Goal: Transaction & Acquisition: Purchase product/service

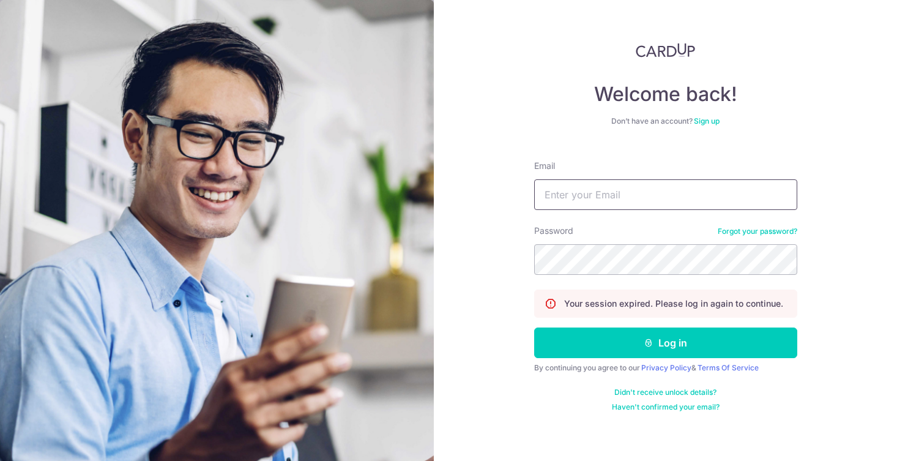
click at [573, 188] on input "Email" at bounding box center [665, 194] width 263 height 31
type input "anthonypheyproperty@gmail.com"
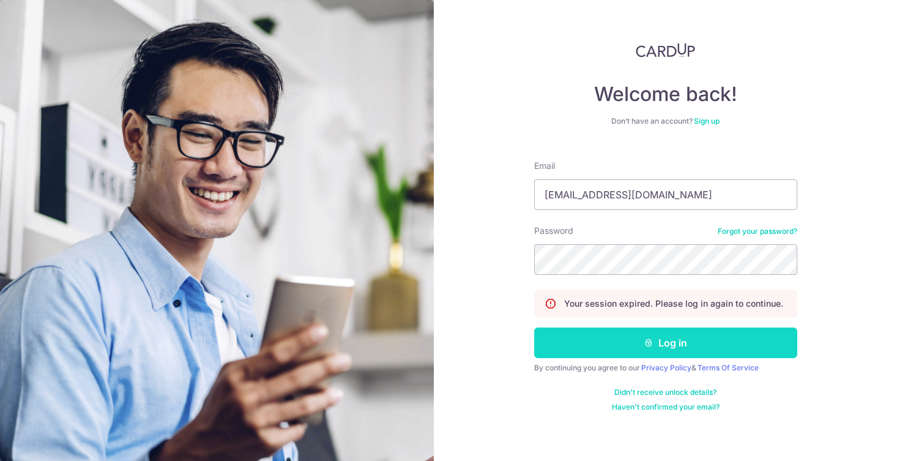
click at [601, 349] on button "Log in" at bounding box center [665, 342] width 263 height 31
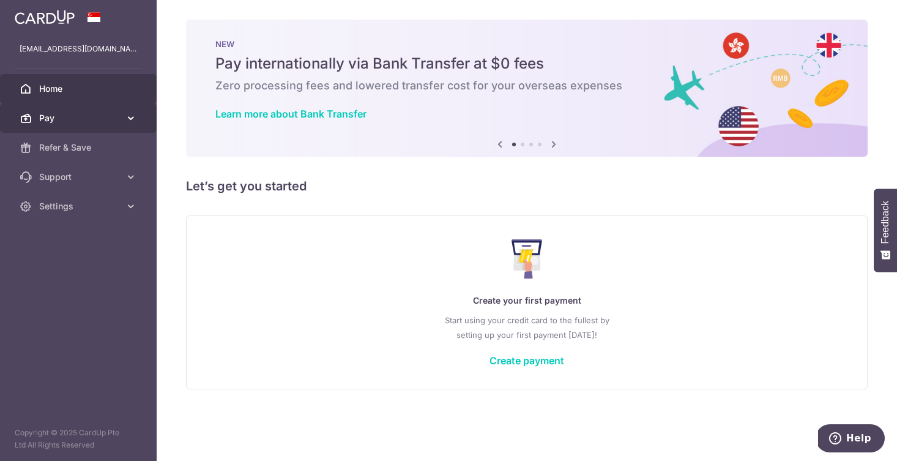
click at [131, 118] on icon at bounding box center [131, 118] width 12 height 12
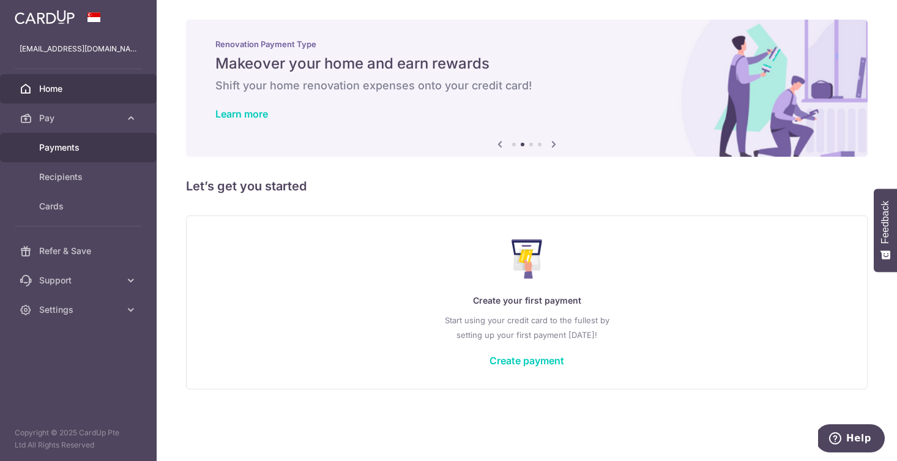
click at [65, 155] on link "Payments" at bounding box center [78, 147] width 157 height 29
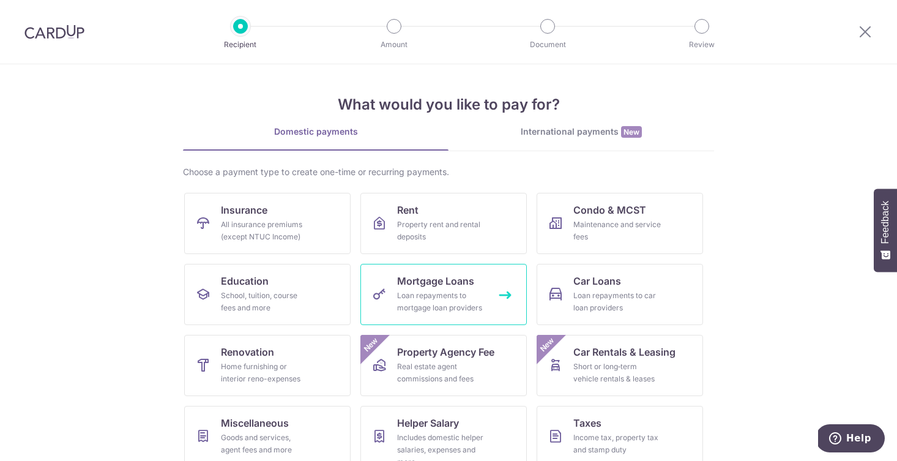
click at [456, 297] on div "Loan repayments to mortgage loan providers" at bounding box center [441, 301] width 88 height 24
